Goal: Task Accomplishment & Management: Use online tool/utility

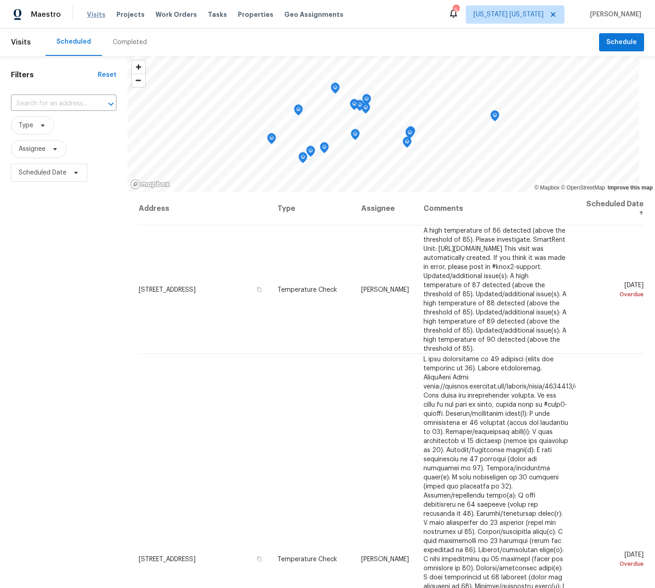
click at [97, 15] on span "Visits" at bounding box center [96, 14] width 19 height 9
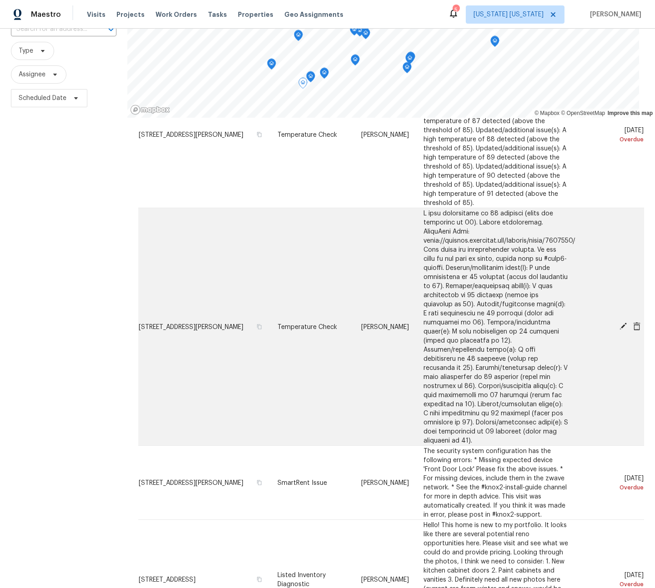
scroll to position [3193, 0]
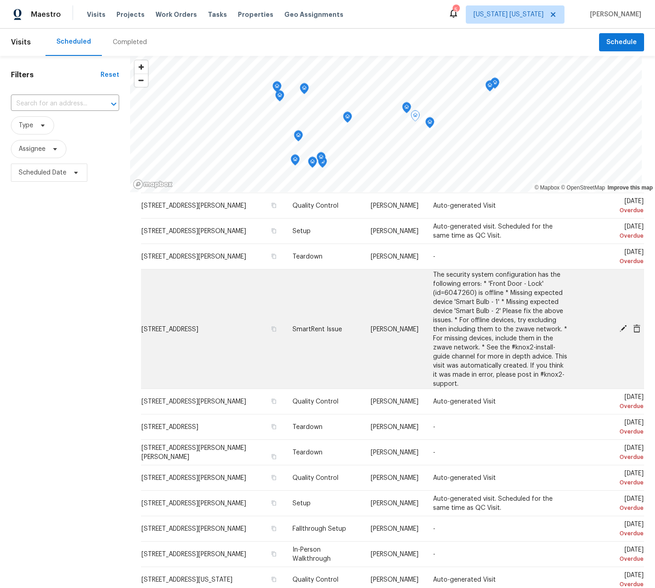
scroll to position [136, 0]
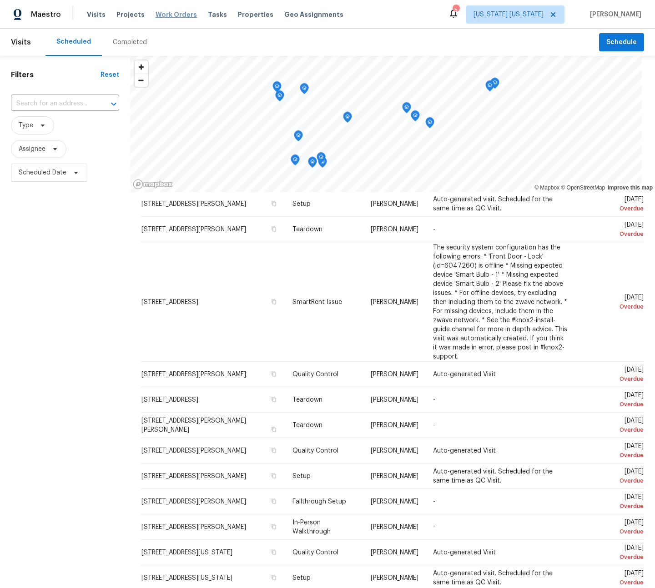
click at [174, 17] on span "Work Orders" at bounding box center [175, 14] width 41 height 9
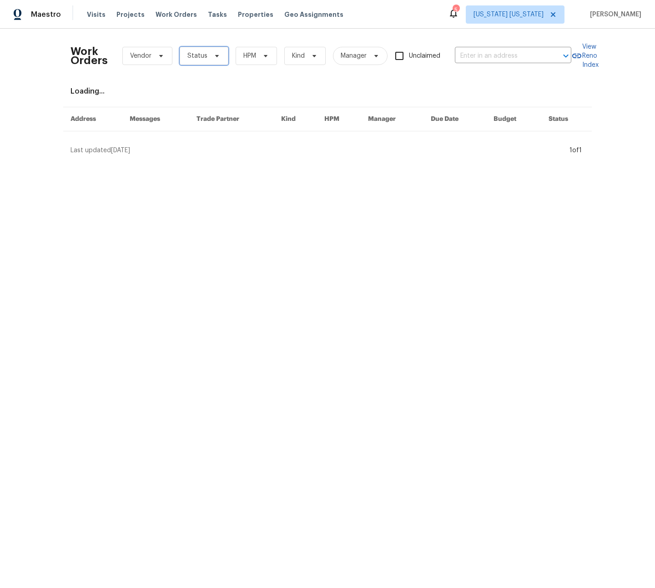
click at [213, 56] on icon at bounding box center [216, 55] width 7 height 7
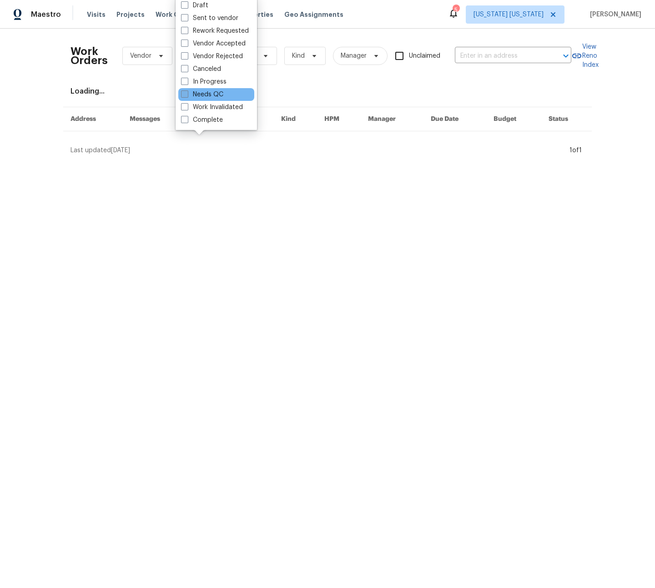
click at [206, 93] on label "Needs QC" at bounding box center [202, 94] width 42 height 9
click at [187, 93] on input "Needs QC" at bounding box center [184, 93] width 6 height 6
checkbox input "true"
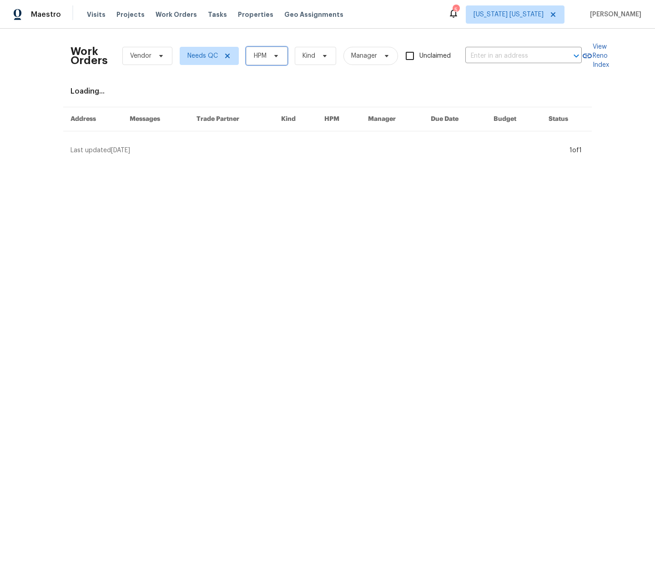
click at [254, 57] on span "HPM" at bounding box center [260, 55] width 13 height 9
click at [256, 92] on label "[PERSON_NAME]" at bounding box center [277, 94] width 60 height 9
click at [253, 92] on input "[PERSON_NAME]" at bounding box center [250, 93] width 6 height 6
checkbox input "true"
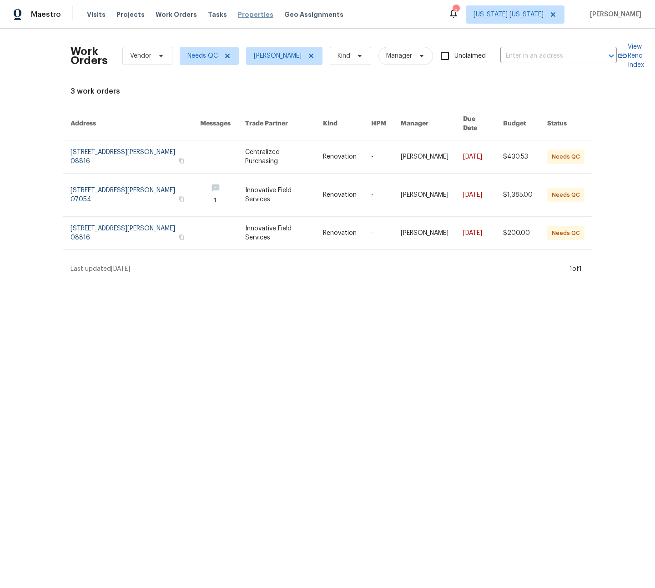
click at [243, 15] on span "Properties" at bounding box center [255, 14] width 35 height 9
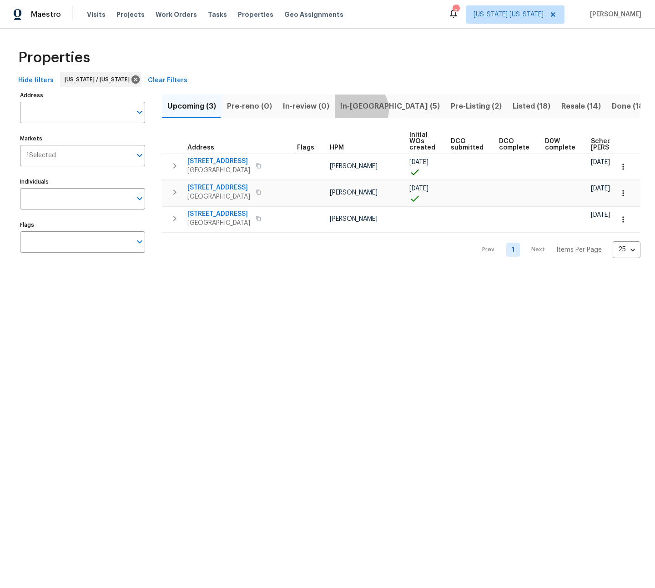
click at [354, 110] on span "In-reno (5)" at bounding box center [390, 106] width 100 height 13
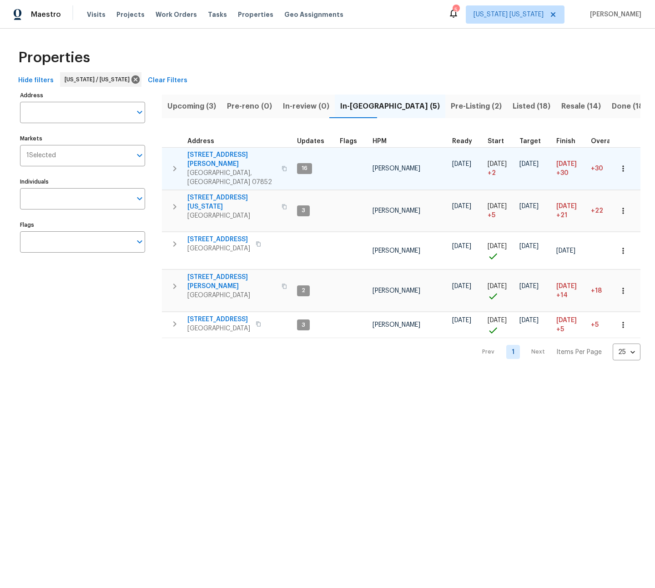
click at [207, 155] on span "238 Drake Ln" at bounding box center [231, 159] width 89 height 18
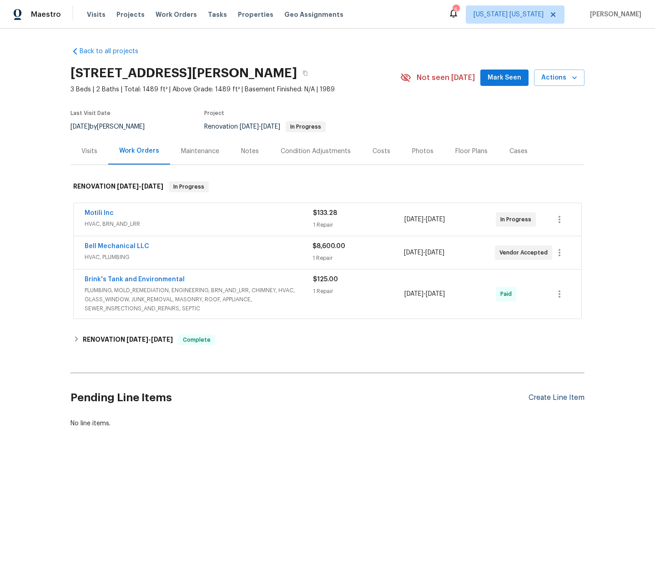
click at [558, 401] on div "Create Line Item" at bounding box center [556, 398] width 56 height 9
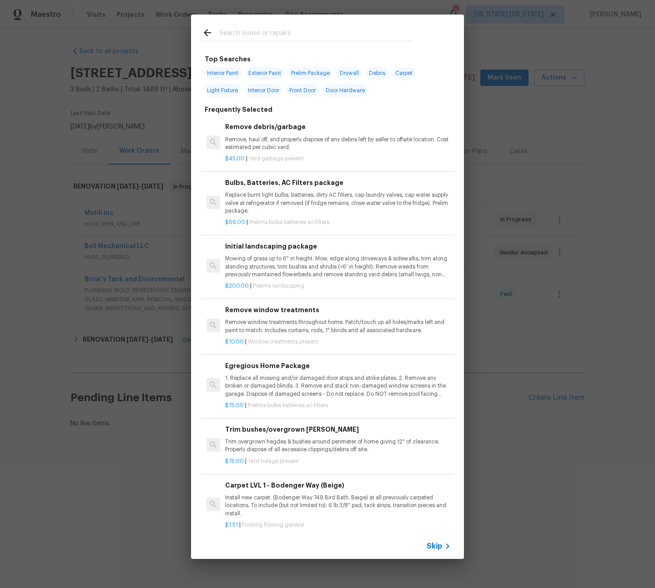
click at [291, 36] on input "text" at bounding box center [315, 34] width 193 height 14
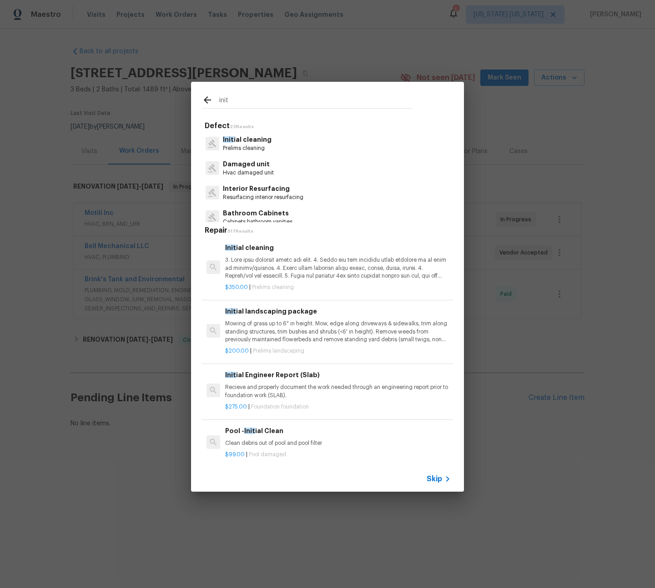
type input "init"
click at [289, 141] on div "Init ial cleaning Prelims cleaning" at bounding box center [327, 143] width 251 height 25
click at [306, 277] on p at bounding box center [338, 267] width 226 height 23
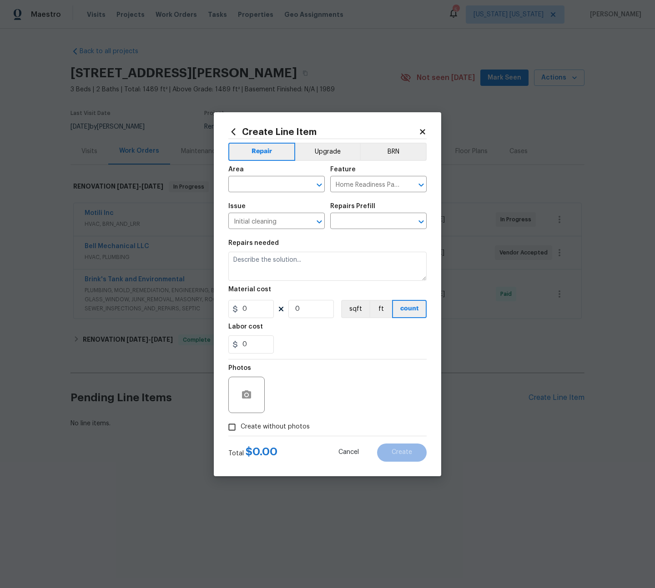
type textarea "1. Wipe down exterior doors and trim. 2. Clean out all exterior light fixtures …"
type input "1"
type input "Initial cleaning $350.00"
type input "350"
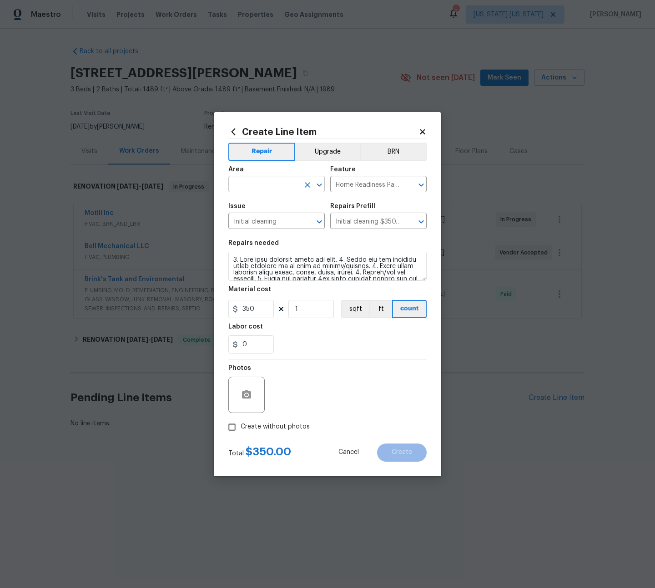
click at [254, 181] on input "text" at bounding box center [263, 185] width 71 height 14
click at [289, 219] on li "Interior Overall" at bounding box center [276, 220] width 96 height 15
type input "Interior Overall"
click at [291, 428] on span "Create without photos" at bounding box center [275, 427] width 69 height 10
click at [241, 428] on input "Create without photos" at bounding box center [231, 427] width 17 height 17
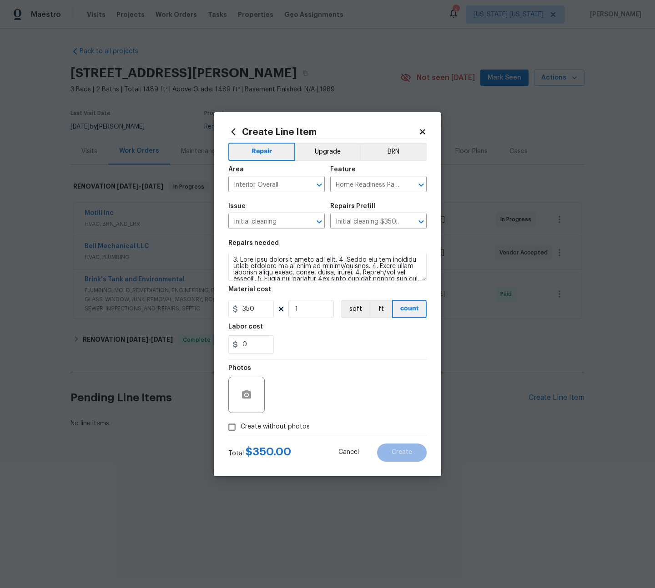
checkbox input "true"
click at [332, 391] on textarea at bounding box center [349, 395] width 155 height 36
type textarea "tba"
click at [402, 453] on span "Create" at bounding box center [401, 452] width 20 height 7
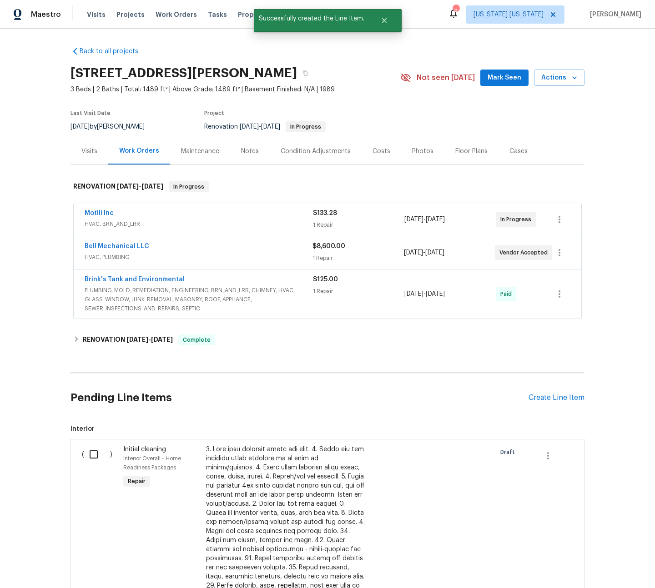
click at [90, 458] on input "checkbox" at bounding box center [97, 454] width 26 height 19
checkbox input "true"
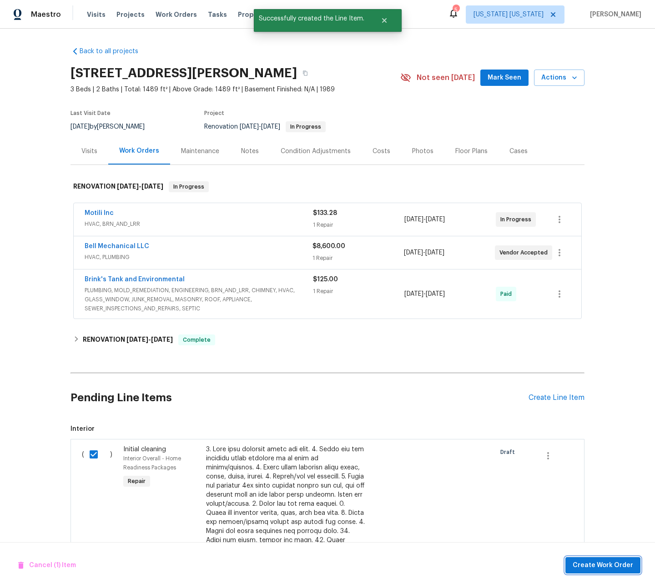
click at [596, 566] on span "Create Work Order" at bounding box center [602, 565] width 60 height 11
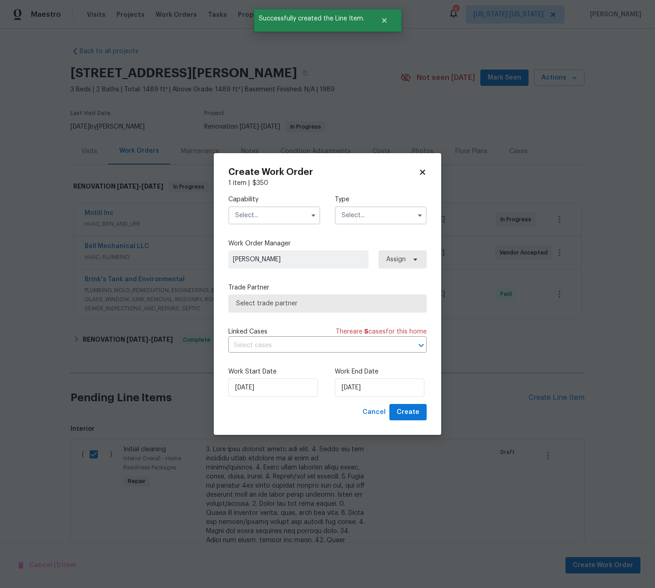
click at [261, 220] on input "text" at bounding box center [274, 215] width 92 height 18
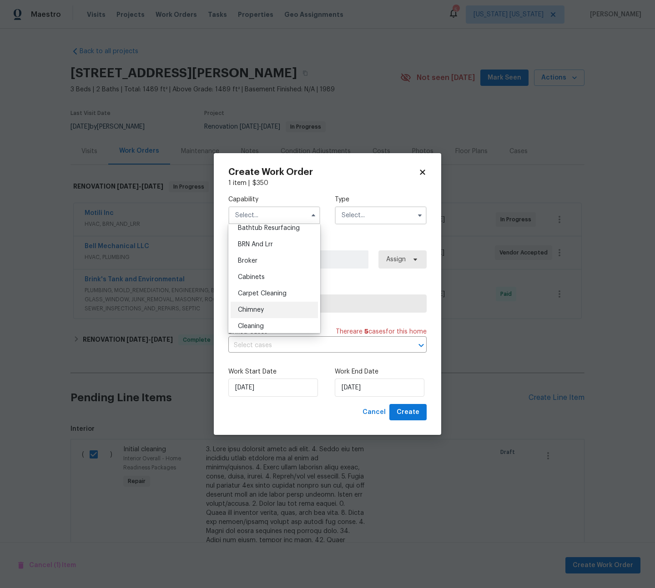
scroll to position [85, 0]
click at [266, 282] on div "Cleaning" at bounding box center [274, 281] width 87 height 16
type input "Cleaning"
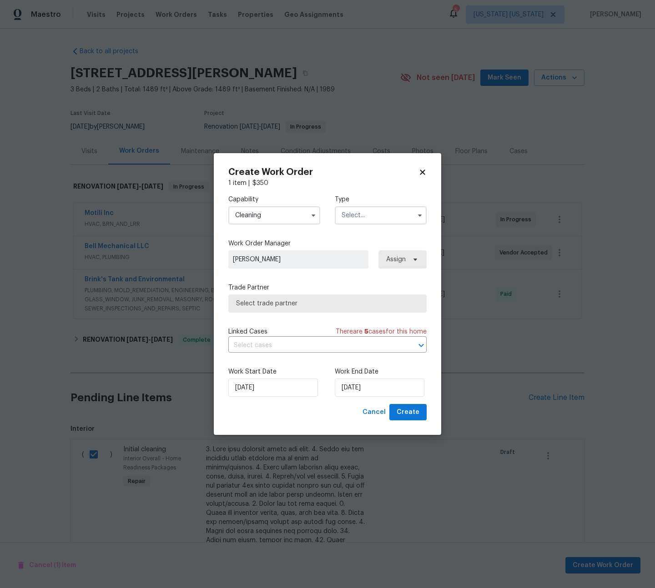
click at [381, 215] on input "text" at bounding box center [381, 215] width 92 height 18
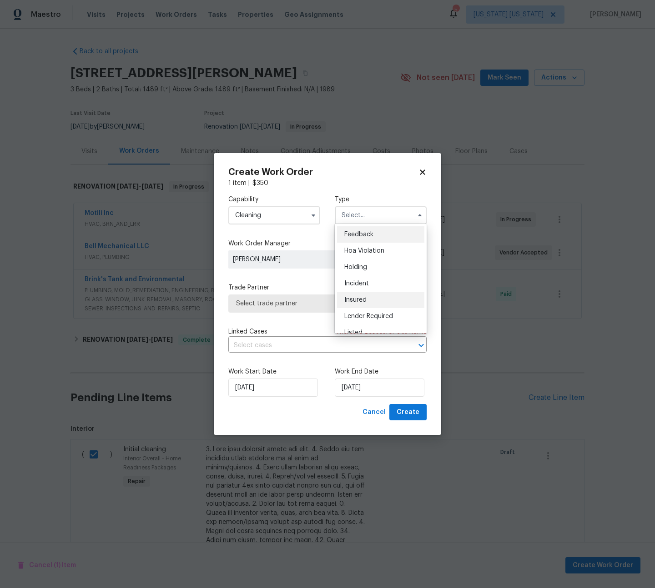
scroll to position [176, 0]
click at [376, 285] on span "Renovation" at bounding box center [361, 288] width 34 height 6
type input "Renovation"
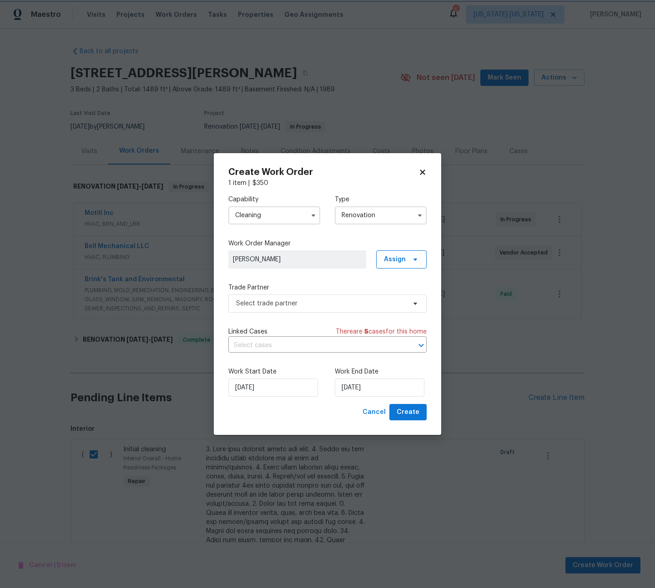
scroll to position [0, 0]
click at [289, 304] on span "Select trade partner" at bounding box center [321, 303] width 170 height 9
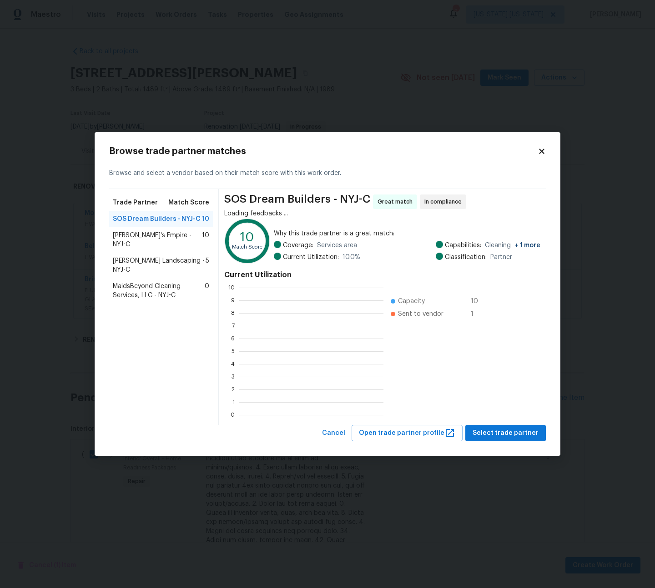
scroll to position [120, 137]
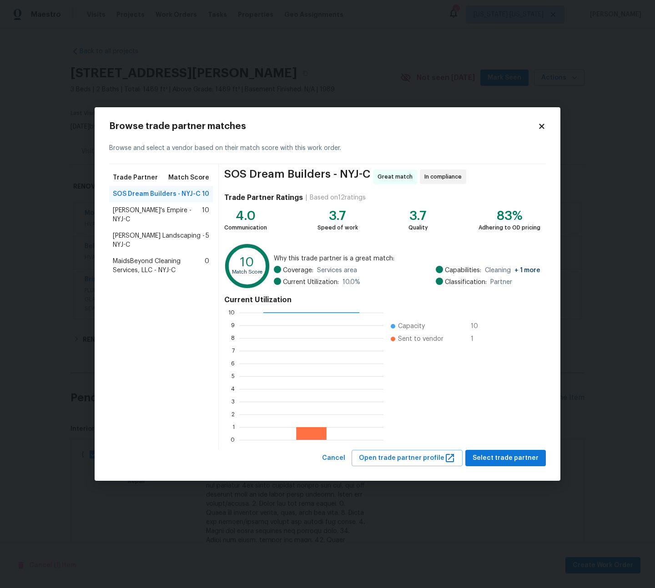
click at [165, 207] on span "Lylah's Empire - NYJ-C" at bounding box center [157, 215] width 89 height 18
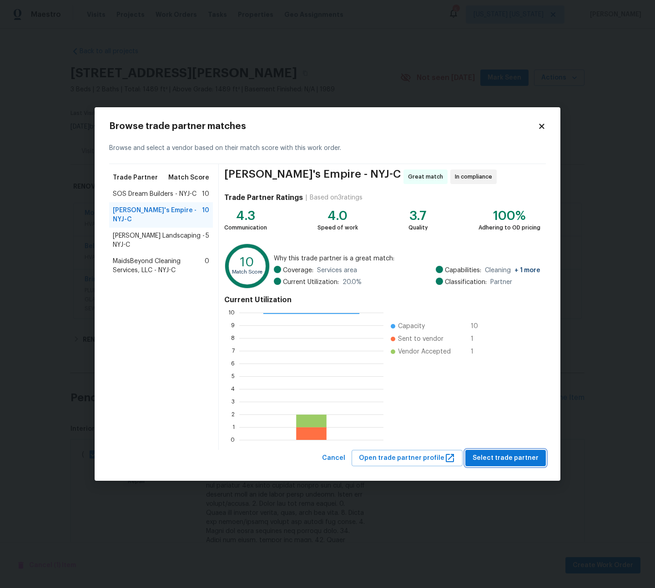
click at [508, 458] on span "Select trade partner" at bounding box center [505, 458] width 66 height 11
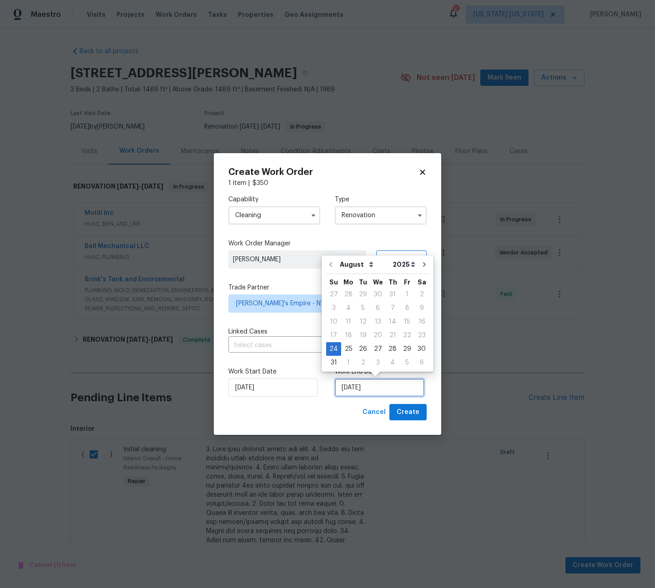
click at [350, 391] on input "8/24/2025" at bounding box center [380, 388] width 90 height 18
click at [346, 346] on div "25" at bounding box center [348, 349] width 15 height 13
type input "8/25/2025"
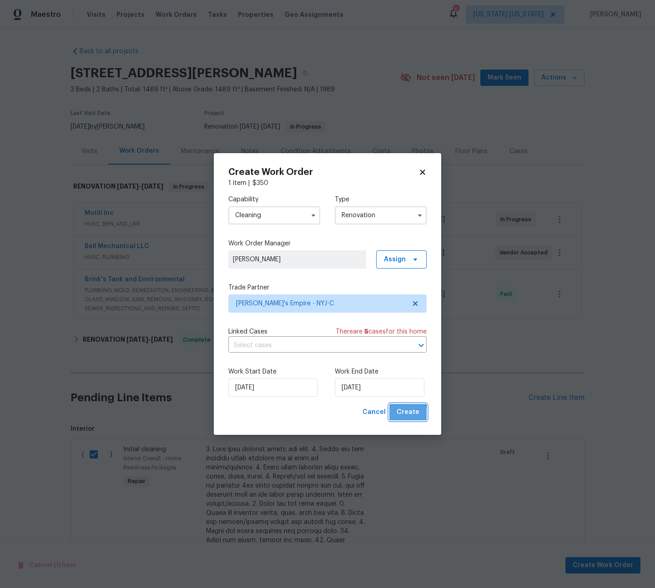
click at [408, 414] on span "Create" at bounding box center [407, 412] width 23 height 11
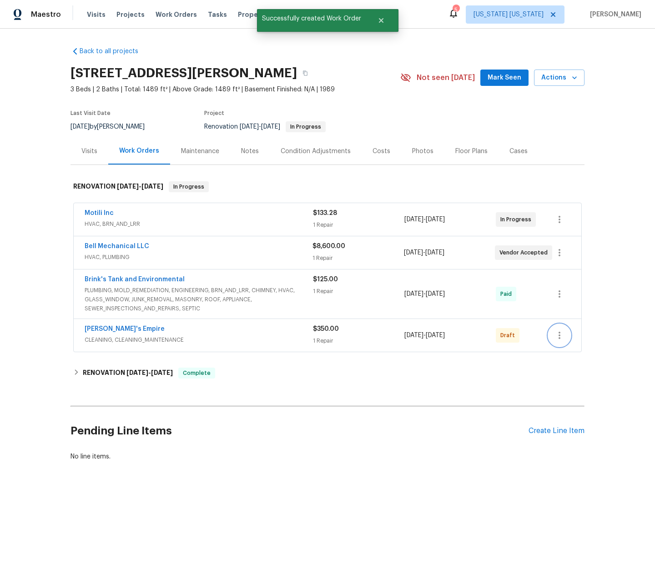
click at [561, 331] on icon "button" at bounding box center [559, 335] width 11 height 11
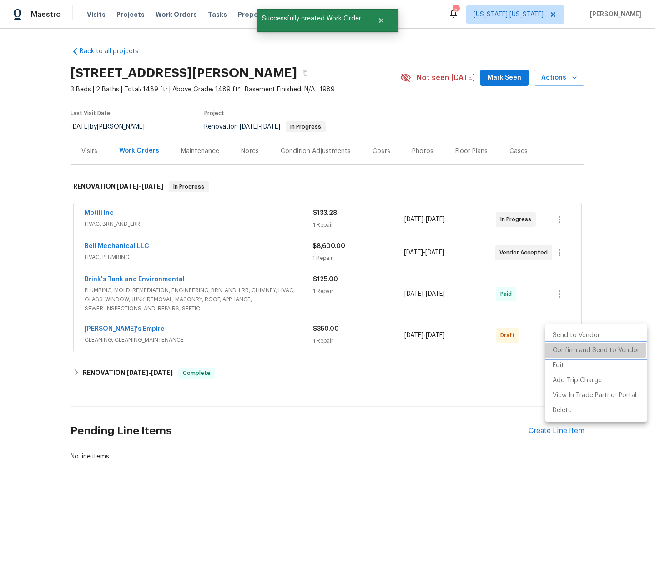
click at [559, 347] on li "Confirm and Send to Vendor" at bounding box center [595, 350] width 101 height 15
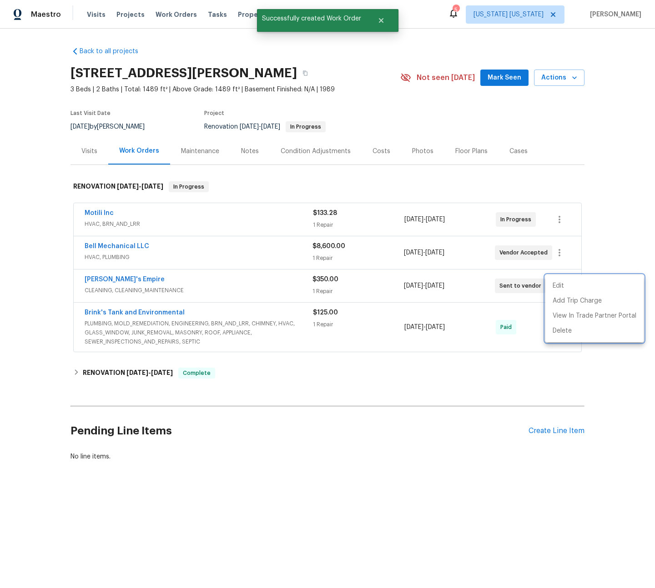
click at [340, 69] on div at bounding box center [327, 294] width 655 height 588
drag, startPoint x: 237, startPoint y: 14, endPoint x: 241, endPoint y: 23, distance: 9.8
click at [238, 15] on span "Properties" at bounding box center [255, 14] width 35 height 9
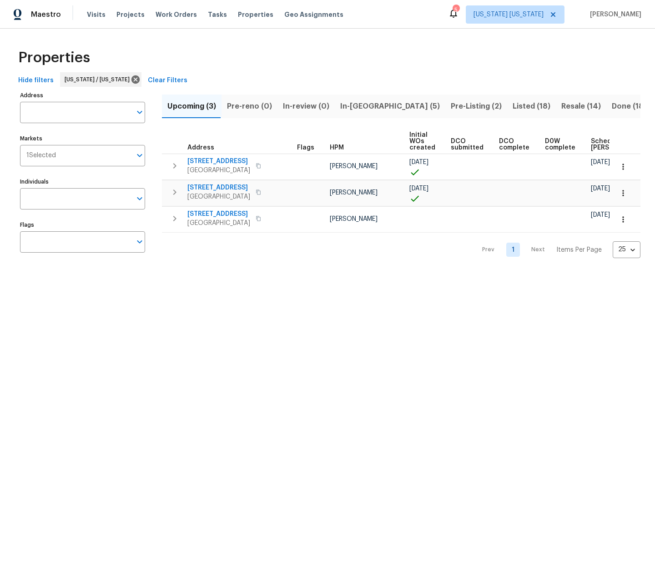
click at [345, 110] on span "In-reno (5)" at bounding box center [390, 106] width 100 height 13
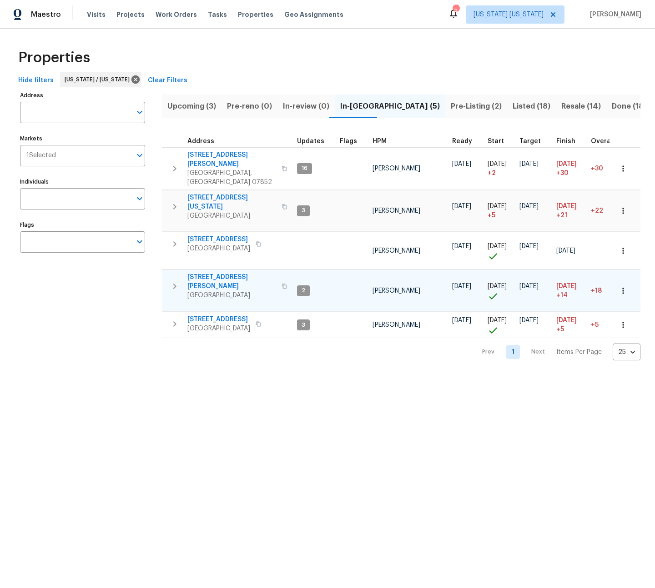
click at [210, 273] on span "21 Buck Rd" at bounding box center [231, 282] width 89 height 18
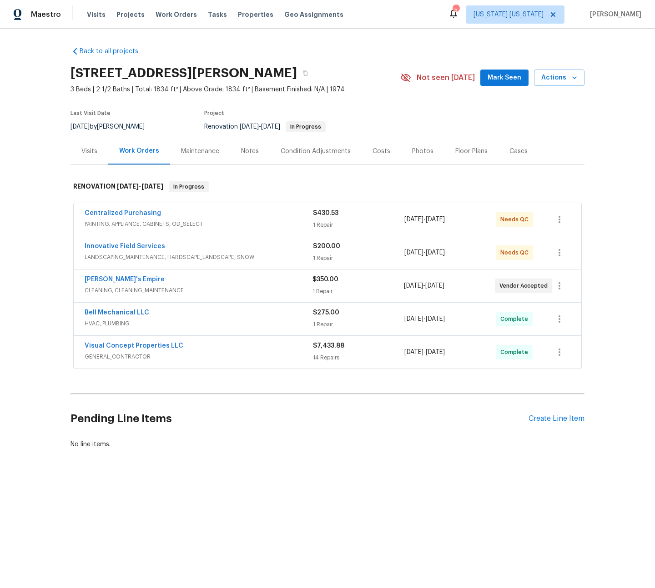
click at [253, 284] on div "[PERSON_NAME]'s Empire" at bounding box center [199, 280] width 228 height 11
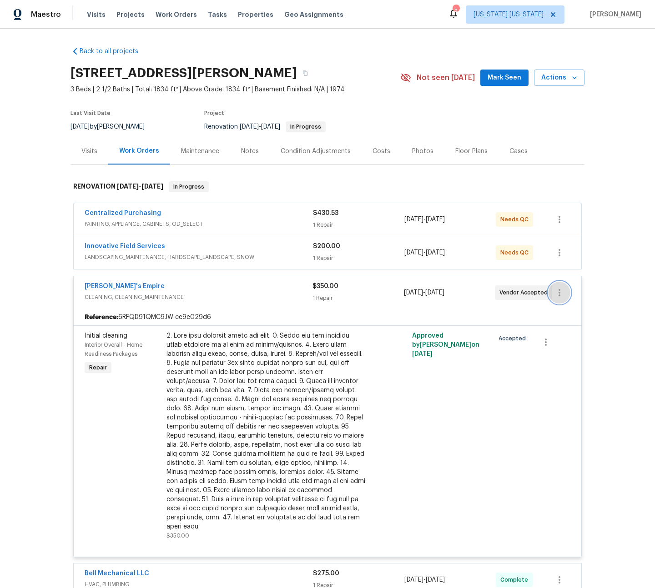
click at [554, 295] on icon "button" at bounding box center [559, 292] width 11 height 11
click at [559, 295] on li "Edit" at bounding box center [594, 293] width 98 height 15
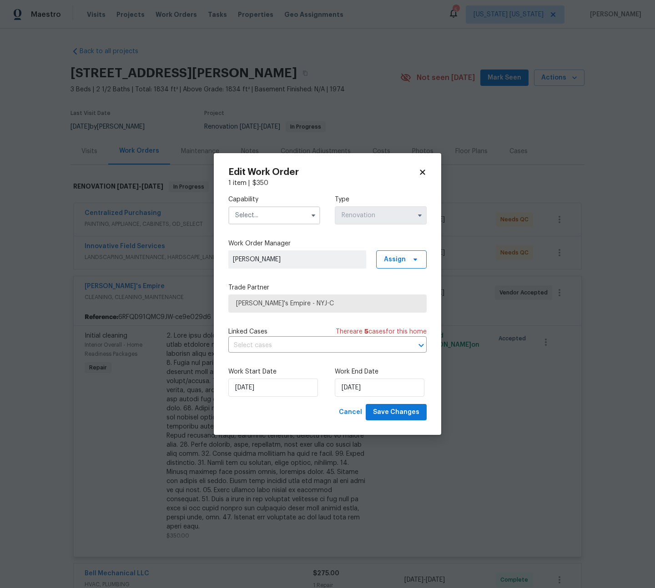
click at [302, 302] on span "[PERSON_NAME]'s Empire - NYJ-C" at bounding box center [327, 303] width 183 height 9
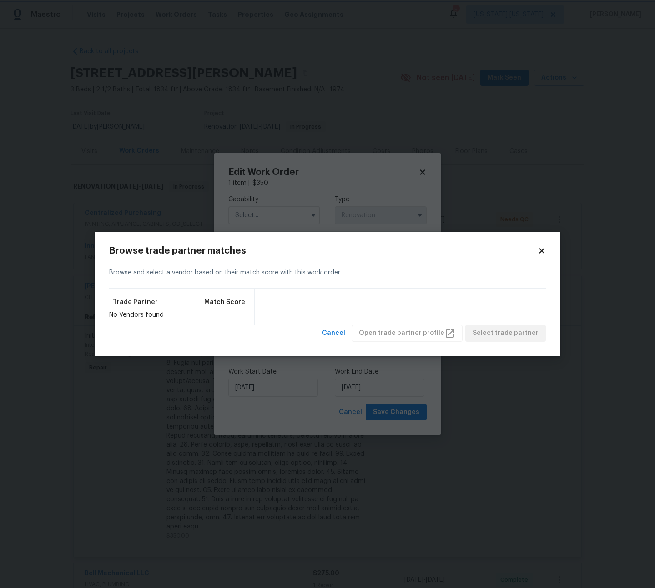
click at [348, 208] on body "Maestro Visits Projects Work Orders Tasks Properties Geo Assignments 5 [US_STAT…" at bounding box center [327, 294] width 655 height 588
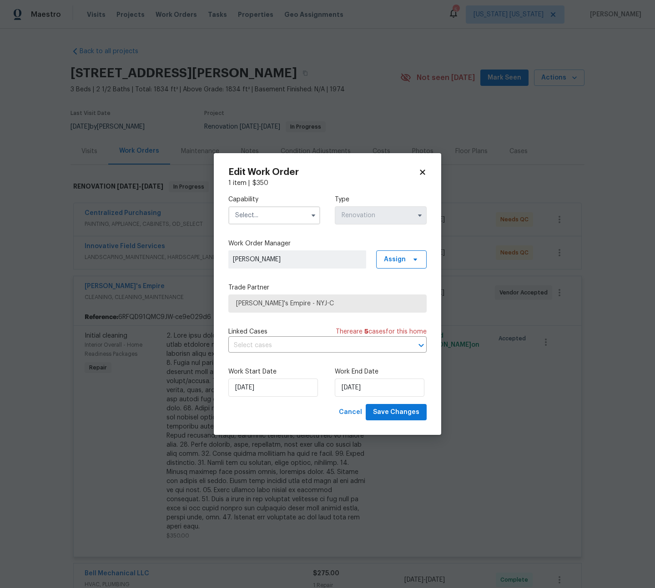
click at [291, 213] on input "text" at bounding box center [274, 215] width 92 height 18
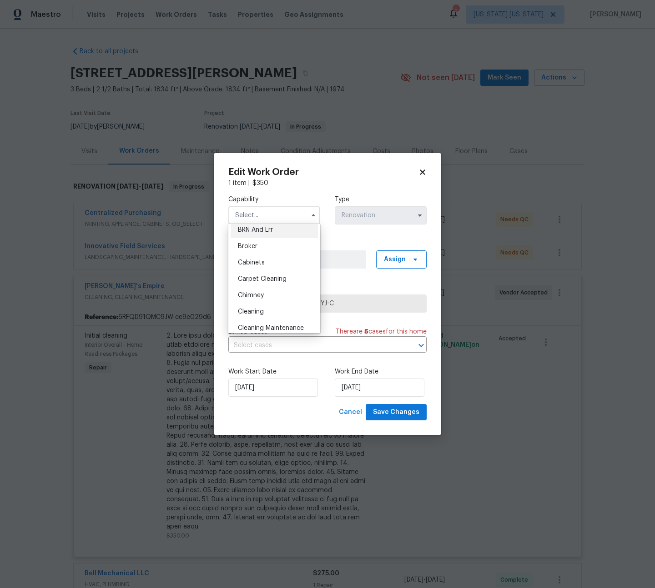
scroll to position [70, 0]
click at [269, 293] on div "Cleaning" at bounding box center [274, 295] width 87 height 16
type input "Cleaning"
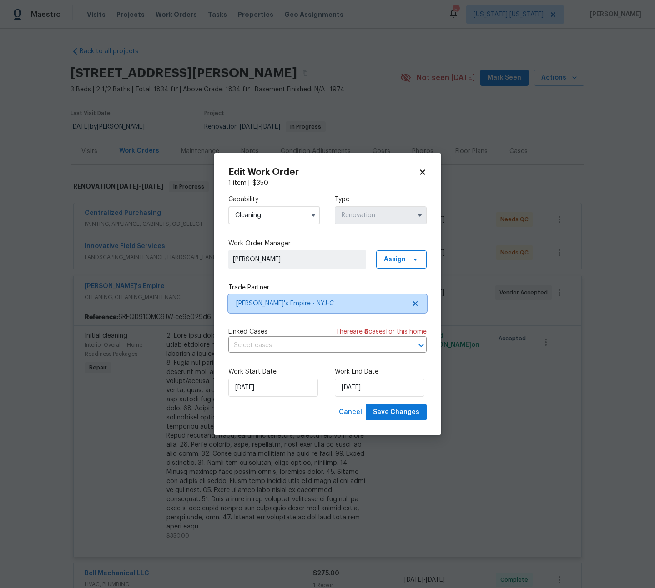
drag, startPoint x: 418, startPoint y: 301, endPoint x: 405, endPoint y: 302, distance: 13.3
click at [418, 301] on icon at bounding box center [414, 303] width 7 height 7
click at [351, 300] on span "Select trade partner" at bounding box center [321, 303] width 170 height 9
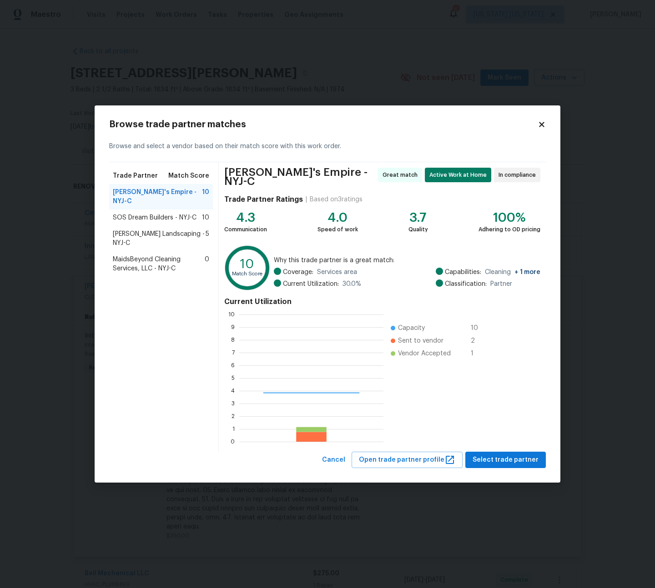
scroll to position [120, 137]
click at [177, 213] on span "SOS Dream Builders - NYJ-C" at bounding box center [155, 217] width 84 height 9
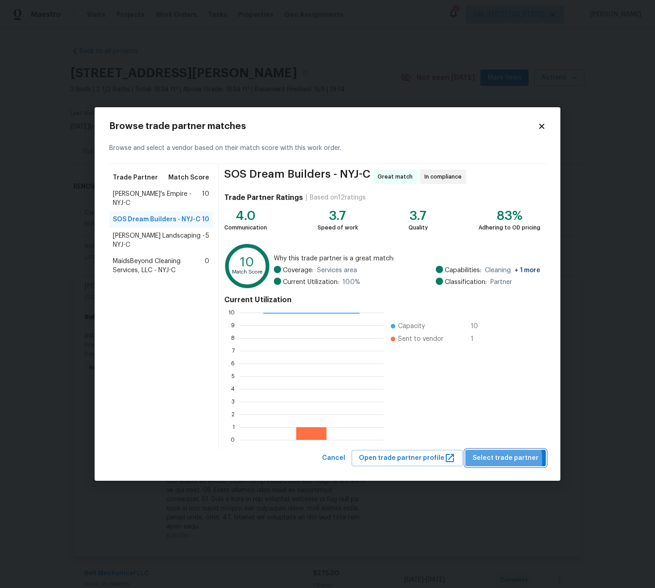
click at [495, 460] on span "Select trade partner" at bounding box center [505, 458] width 66 height 11
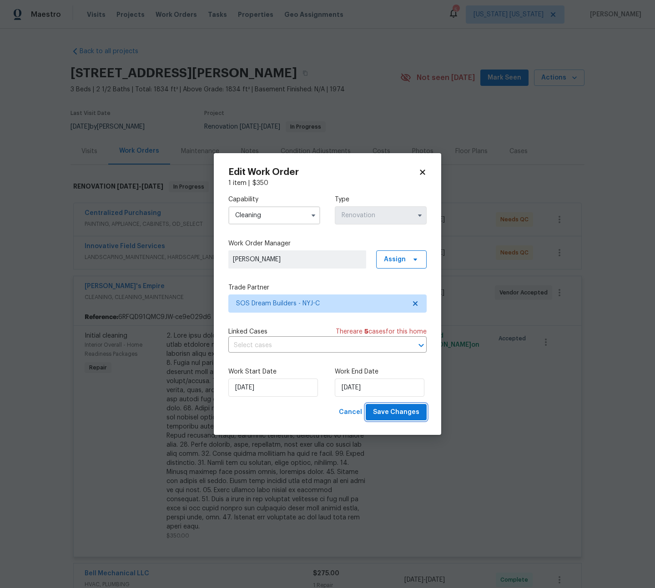
click at [403, 415] on span "Save Changes" at bounding box center [396, 412] width 46 height 11
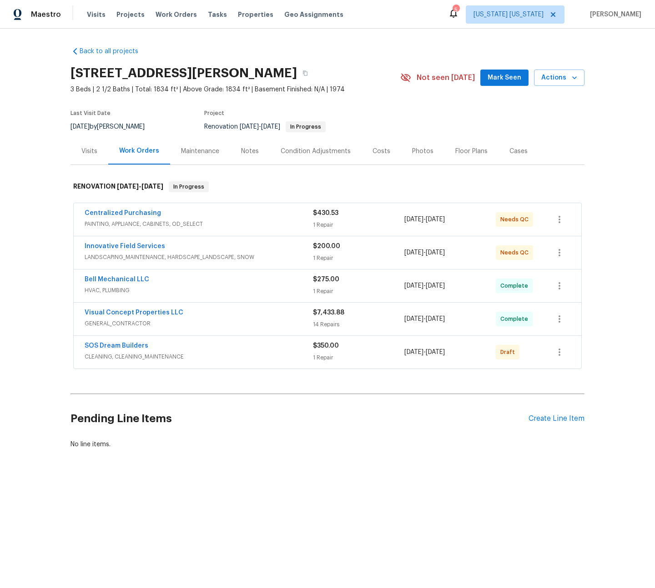
click at [267, 352] on span "CLEANING, CLEANING_MAINTENANCE" at bounding box center [199, 356] width 228 height 9
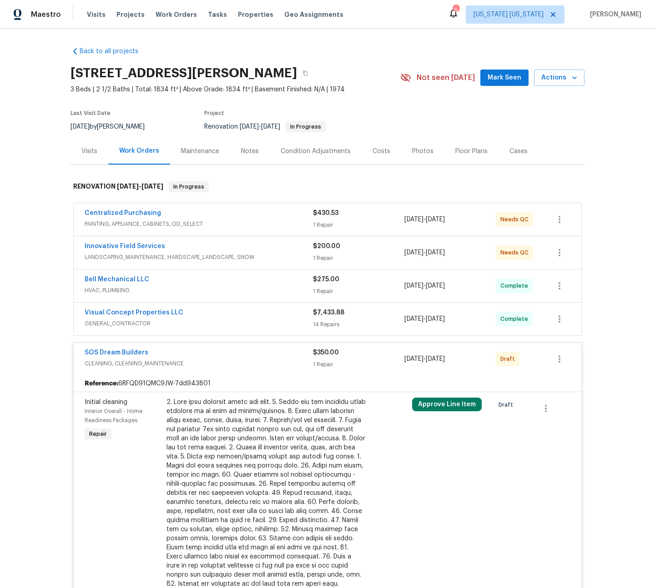
click at [289, 429] on div at bounding box center [265, 493] width 199 height 191
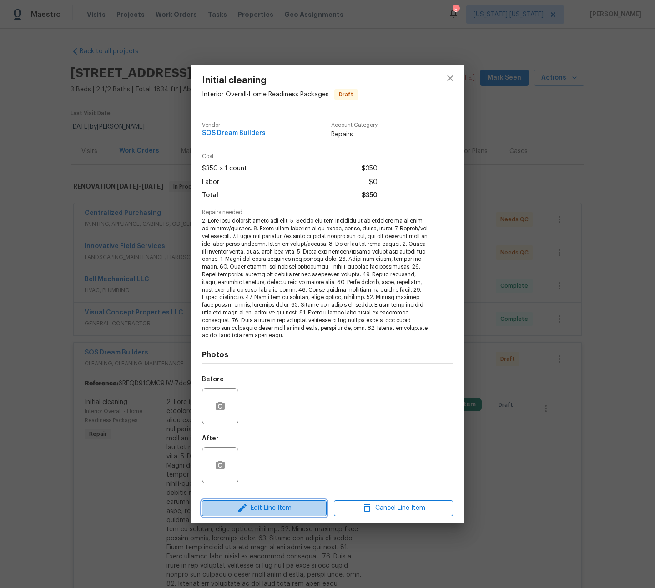
click at [285, 509] on span "Edit Line Item" at bounding box center [264, 508] width 119 height 11
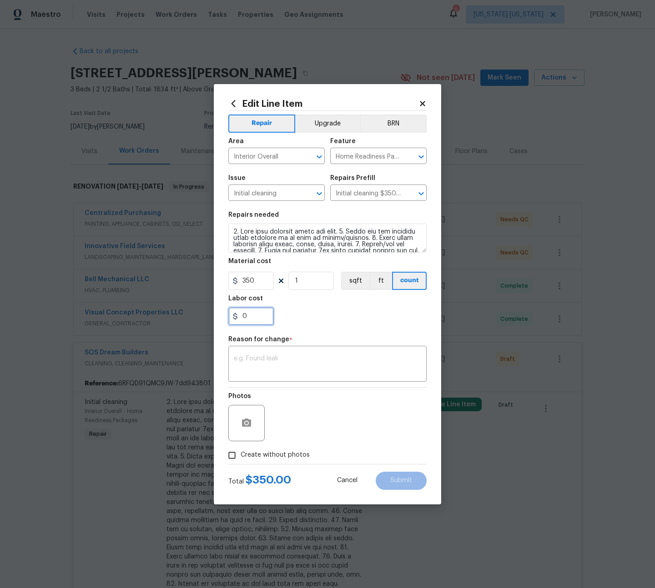
click at [249, 315] on input "0" at bounding box center [250, 316] width 45 height 18
click at [249, 317] on input "0" at bounding box center [250, 316] width 45 height 18
type input "100"
click at [290, 360] on textarea at bounding box center [327, 365] width 187 height 19
type textarea "price"
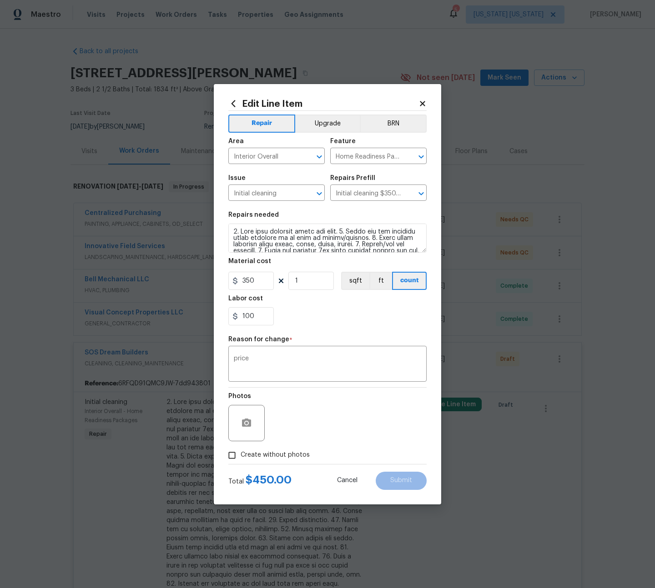
click at [286, 458] on span "Create without photos" at bounding box center [275, 456] width 69 height 10
click at [241, 458] on input "Create without photos" at bounding box center [231, 455] width 17 height 17
checkbox input "true"
click at [310, 430] on textarea at bounding box center [349, 423] width 155 height 36
type textarea "tba"
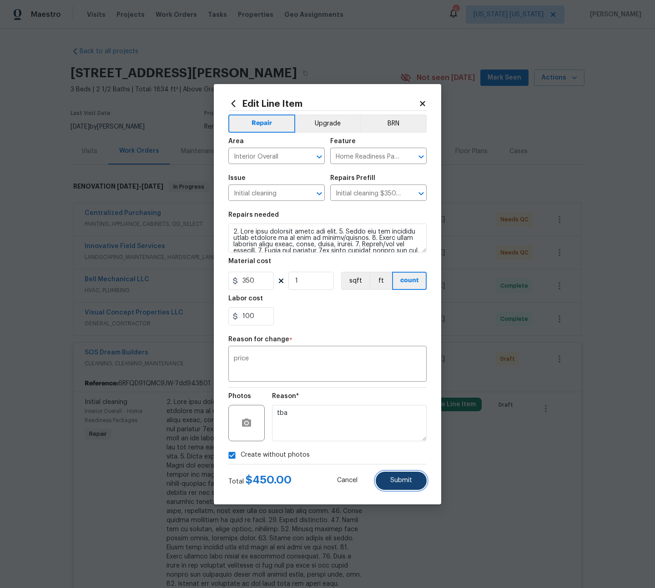
click at [398, 480] on span "Submit" at bounding box center [401, 480] width 22 height 7
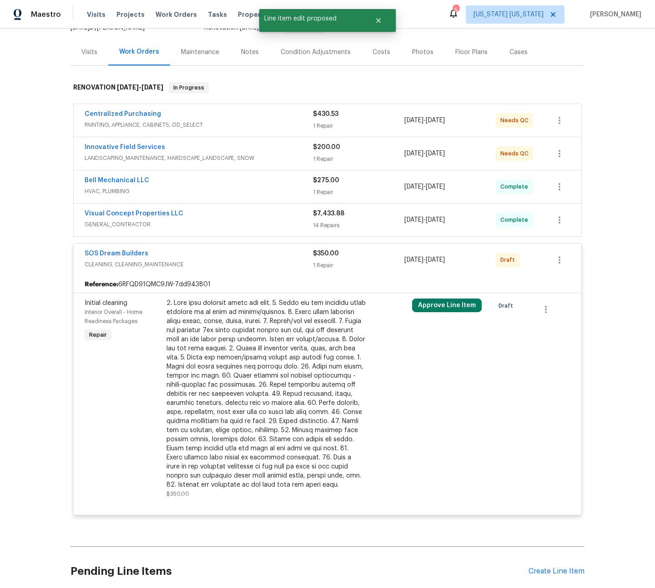
scroll to position [181, 0]
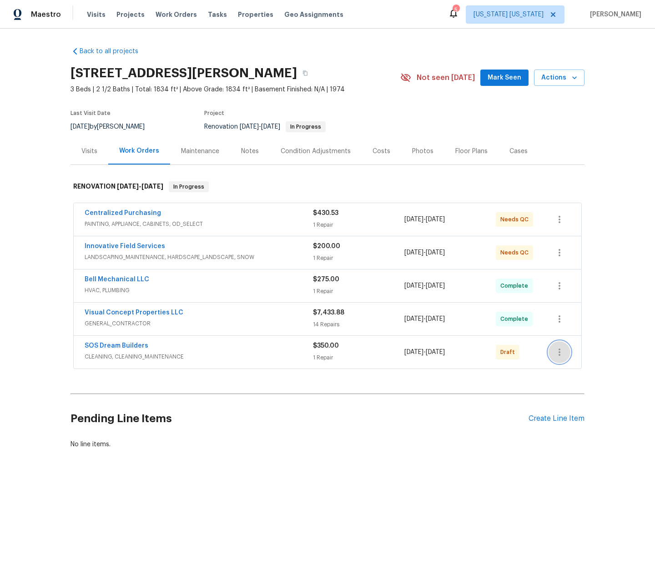
click at [554, 354] on icon "button" at bounding box center [559, 352] width 11 height 11
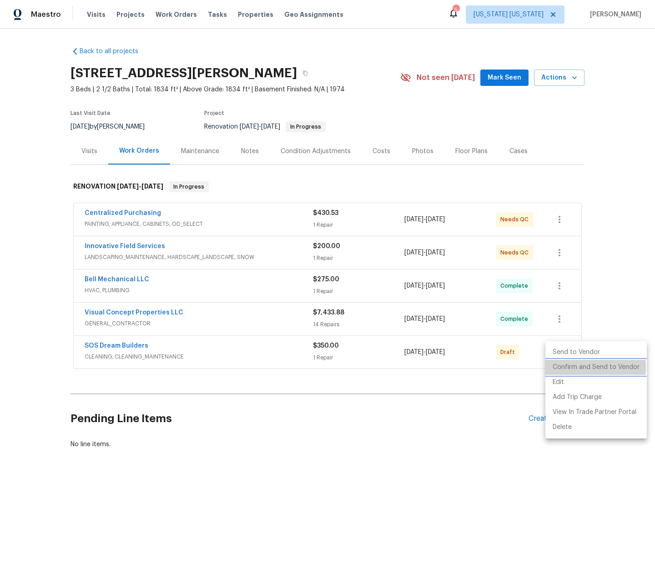
click at [577, 368] on li "Confirm and Send to Vendor" at bounding box center [595, 367] width 101 height 15
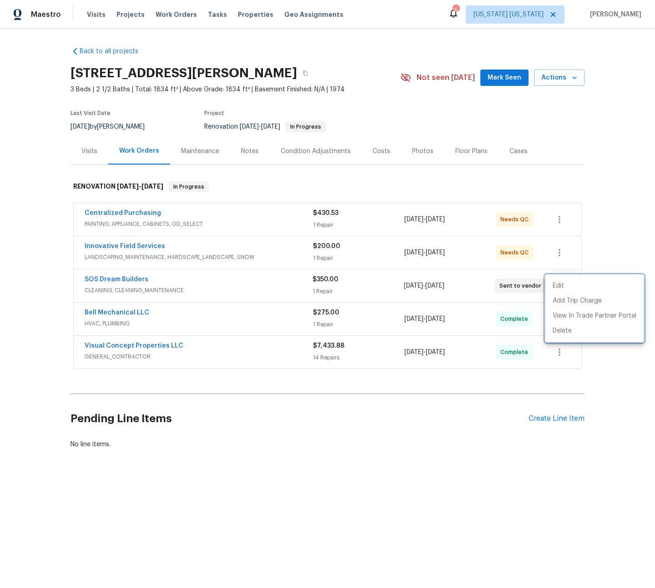
click at [371, 388] on div at bounding box center [327, 294] width 655 height 588
